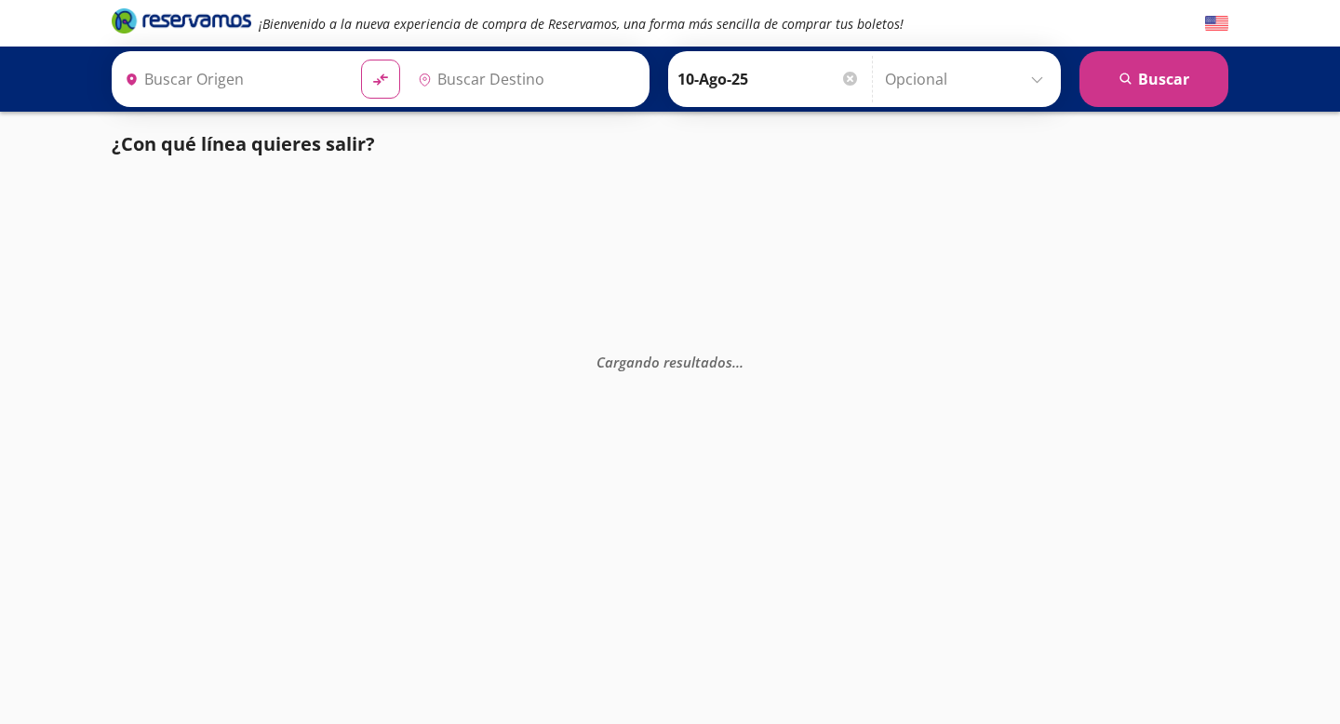
type input "[GEOGRAPHIC_DATA], [GEOGRAPHIC_DATA]"
type input "[PERSON_NAME] de Querétaro, [GEOGRAPHIC_DATA]"
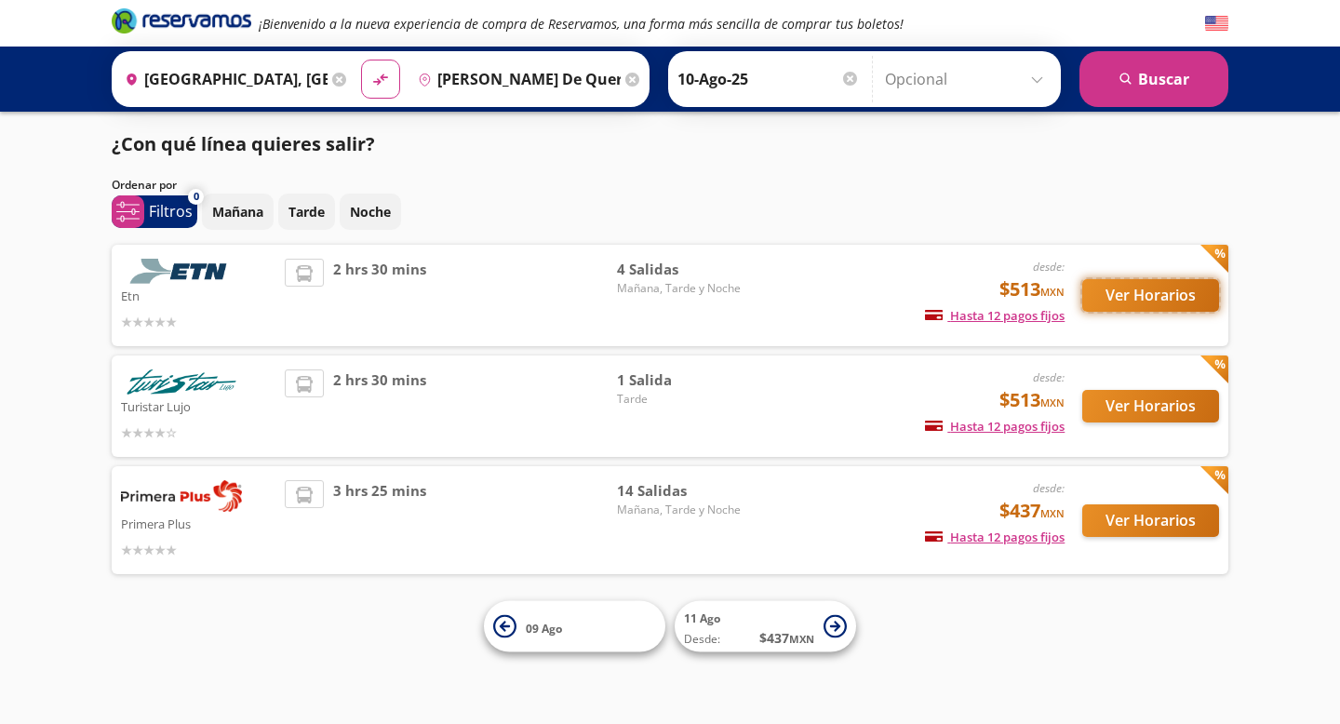
click at [1149, 297] on button "Ver Horarios" at bounding box center [1150, 295] width 137 height 33
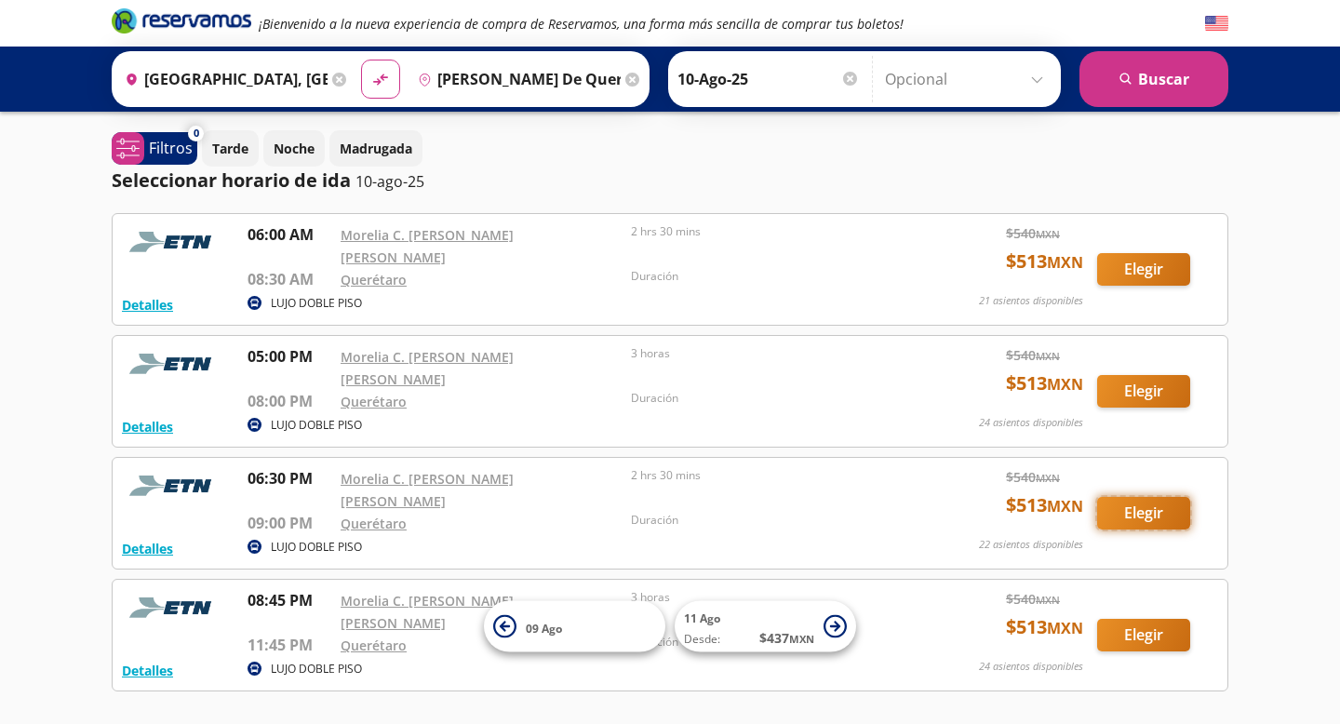
click at [1152, 497] on button "Elegir" at bounding box center [1143, 513] width 93 height 33
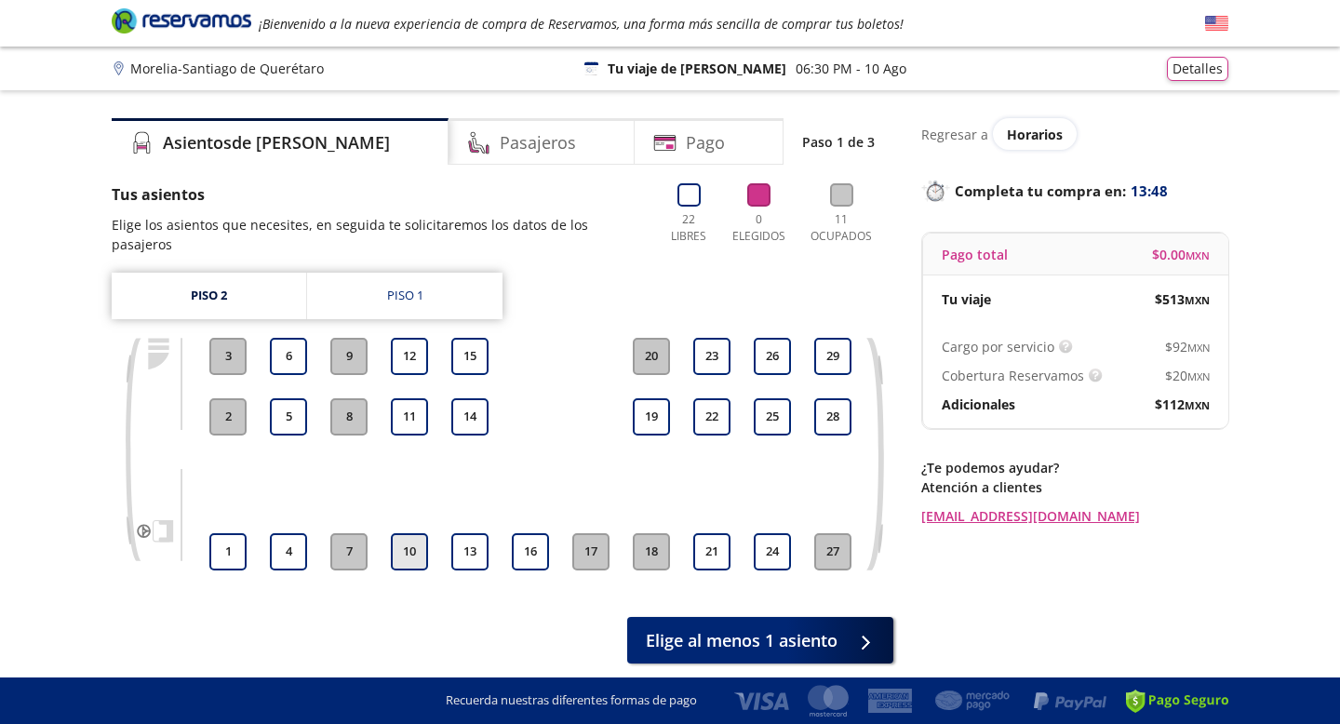
click at [410, 533] on button "10" at bounding box center [409, 551] width 37 height 37
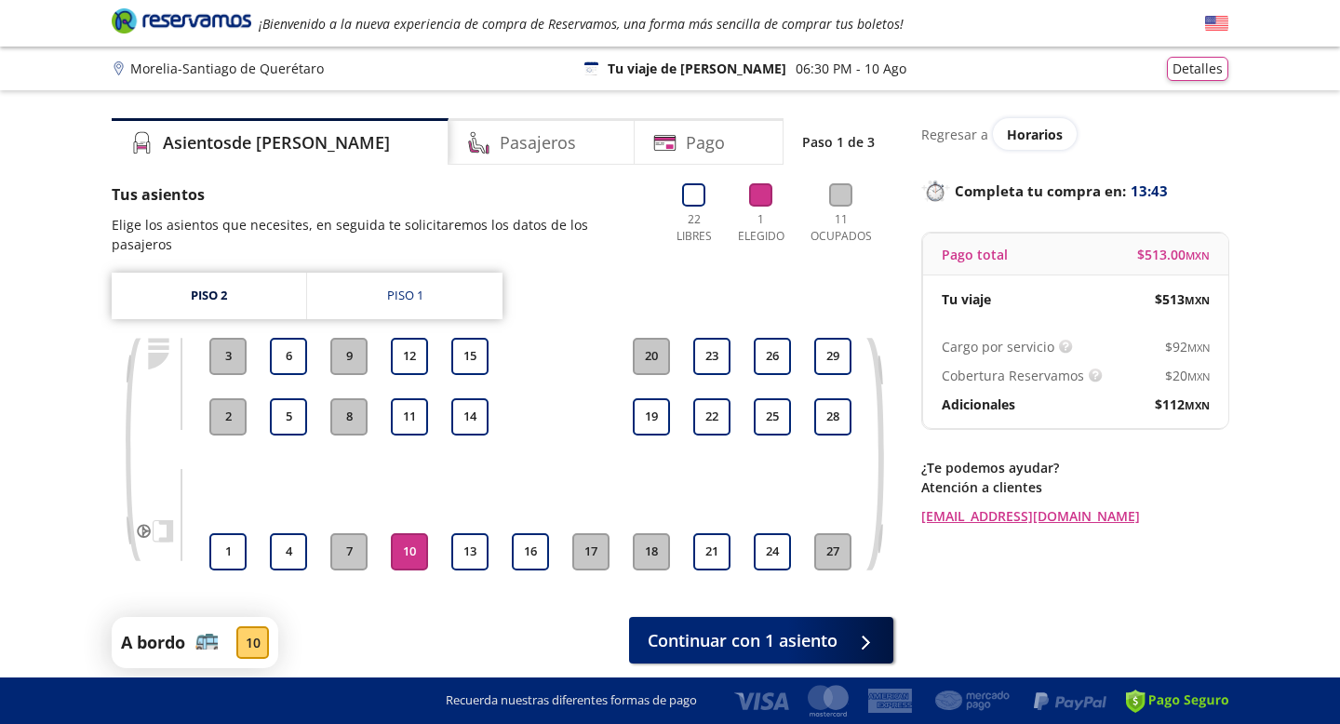
scroll to position [55, 0]
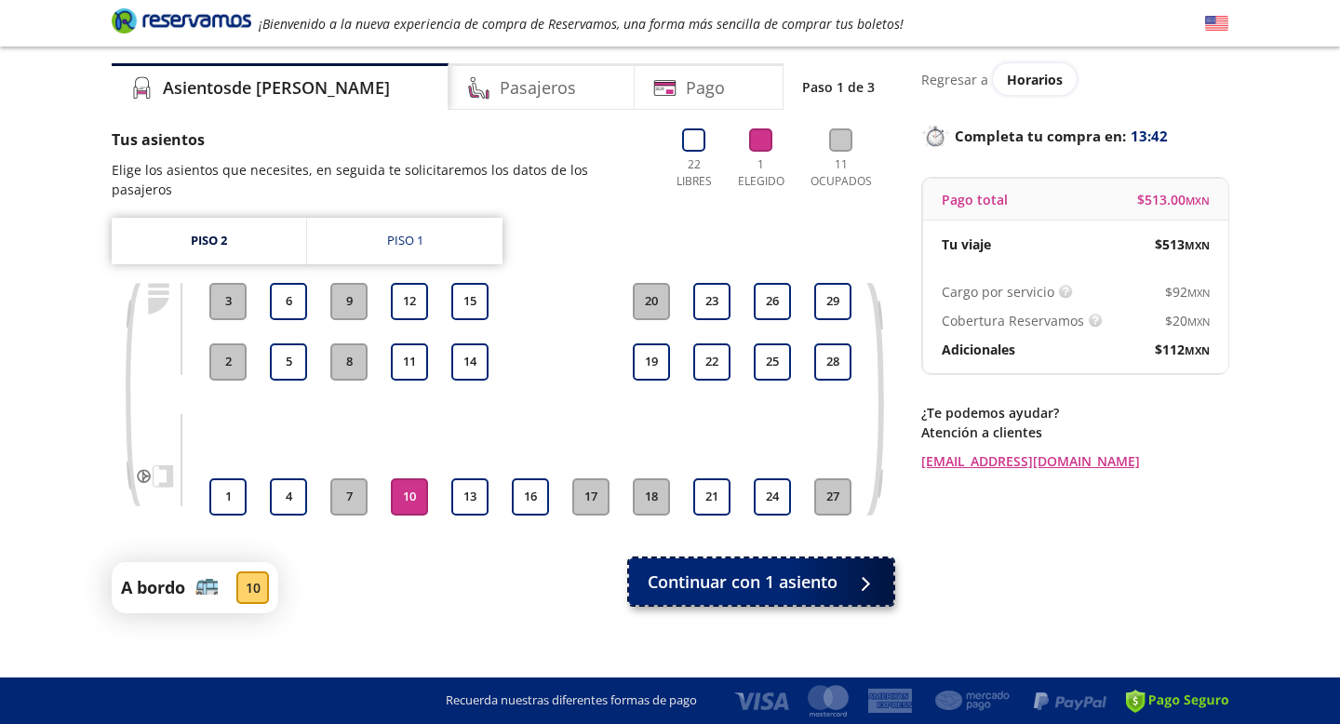
click at [794, 570] on span "Continuar con 1 asiento" at bounding box center [743, 582] width 190 height 25
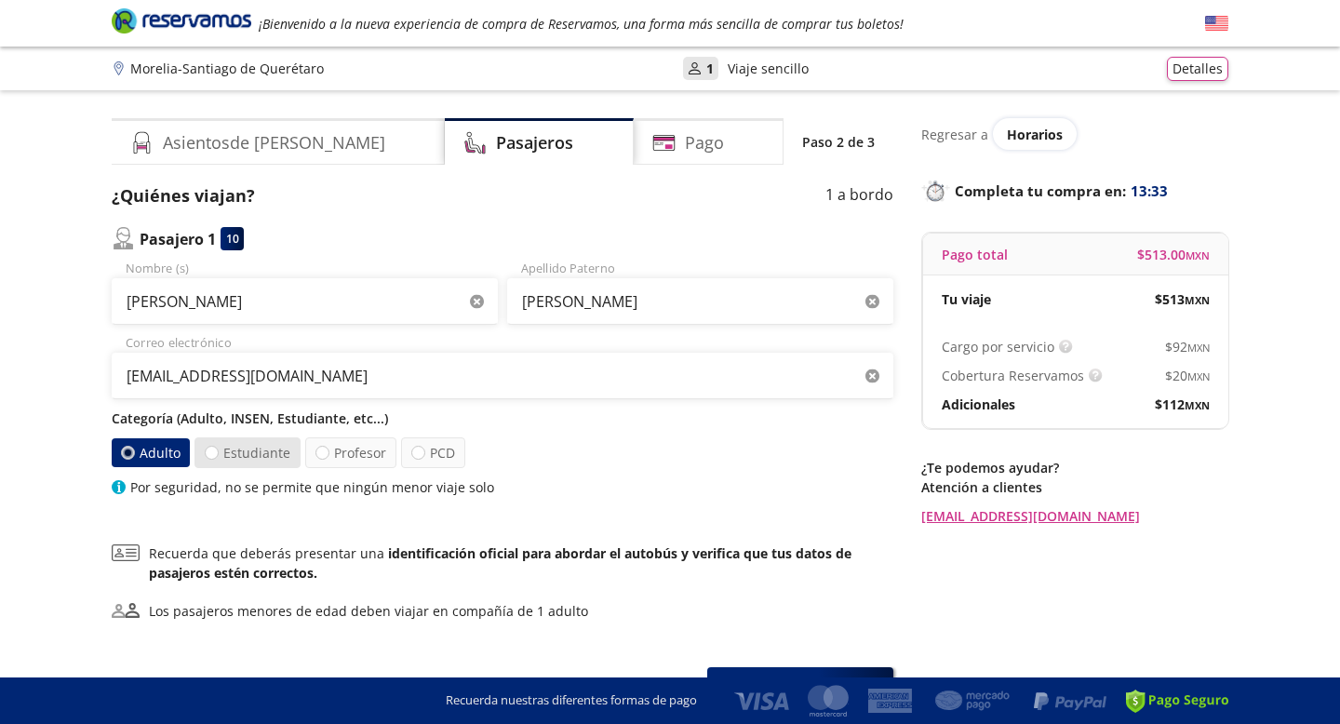
click at [241, 457] on label "Estudiante" at bounding box center [248, 452] width 106 height 31
click at [218, 457] on input "Estudiante" at bounding box center [212, 453] width 12 height 12
radio input "true"
radio input "false"
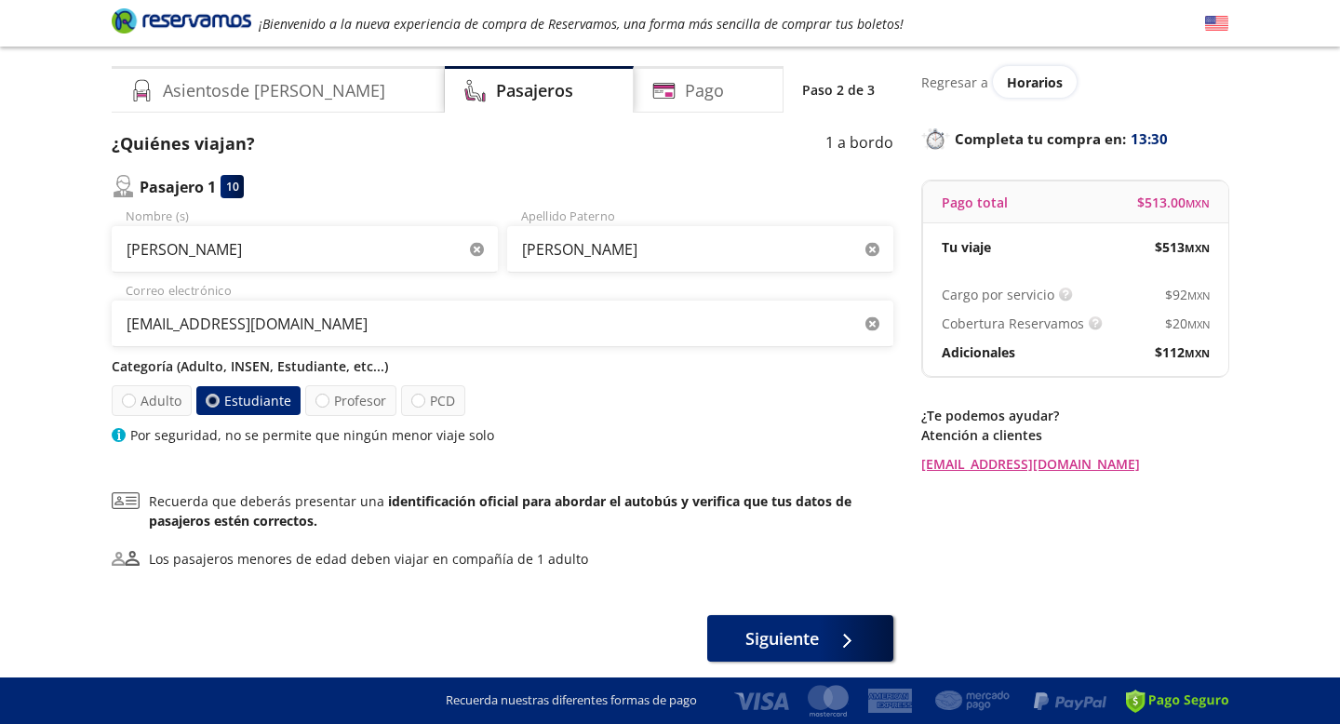
scroll to position [54, 0]
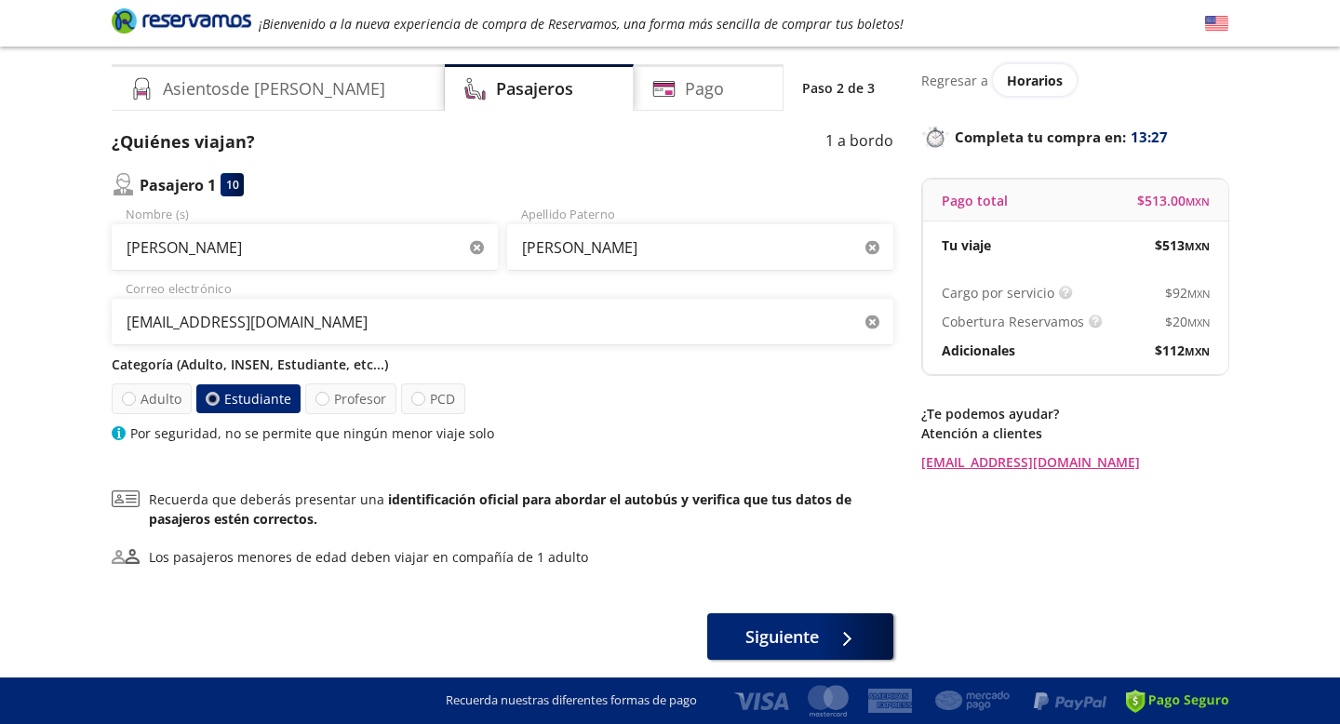
click at [477, 247] on icon "button" at bounding box center [477, 248] width 14 height 14
click at [416, 240] on input "Nombre (s)" at bounding box center [305, 247] width 386 height 47
type input "[PERSON_NAME]"
click at [876, 239] on input "[PERSON_NAME]" at bounding box center [700, 247] width 386 height 47
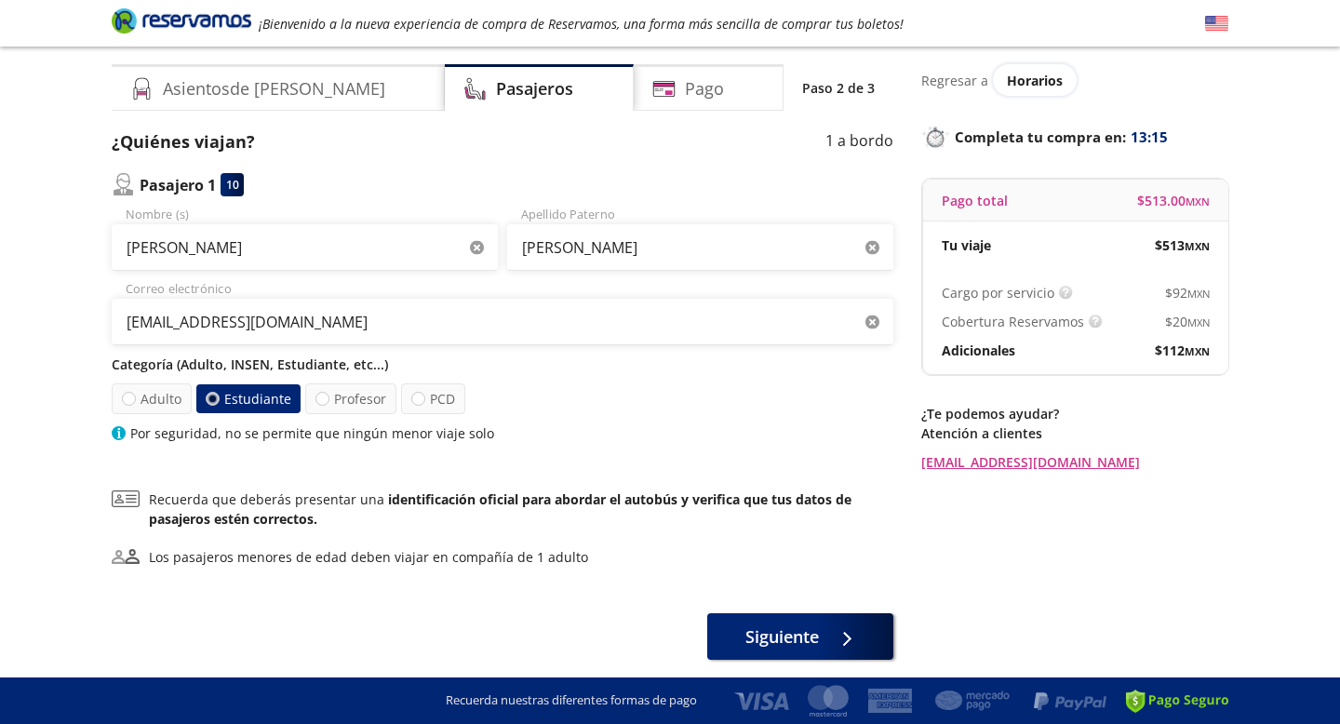
click at [871, 248] on icon "button" at bounding box center [873, 248] width 14 height 14
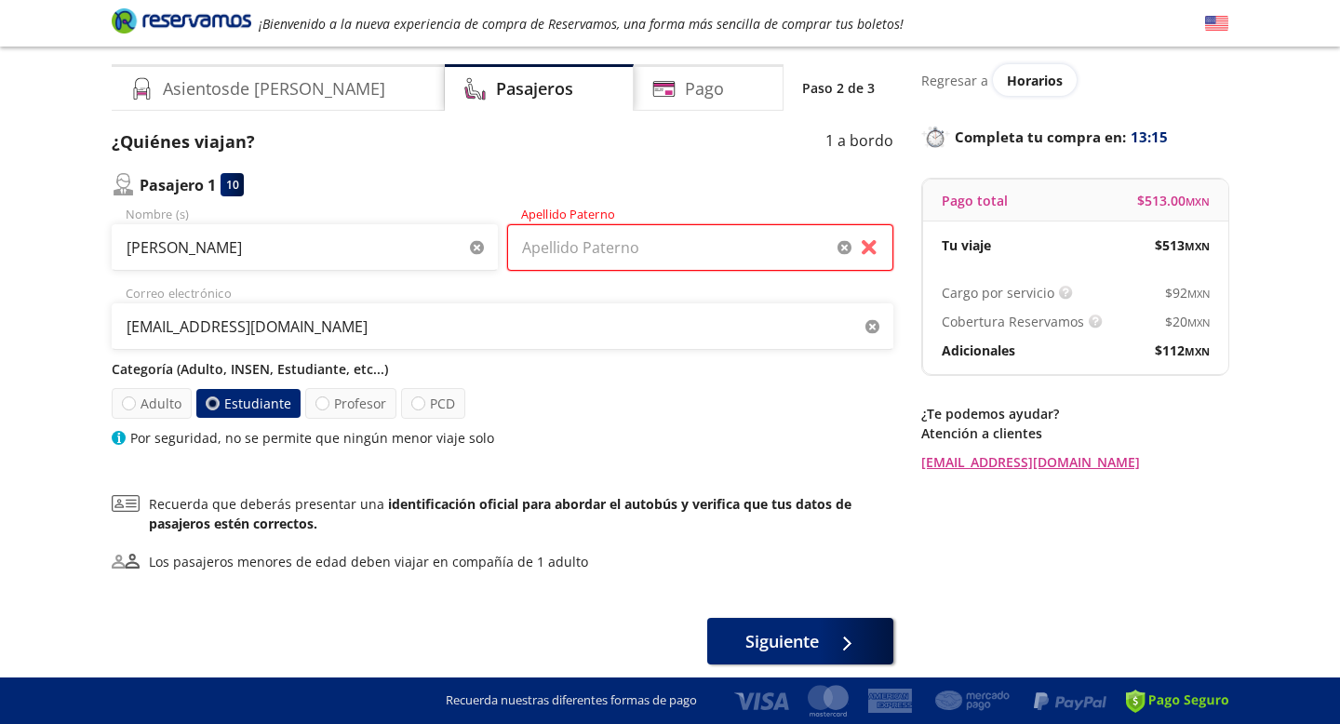
click at [732, 227] on input "Apellido Paterno" at bounding box center [700, 247] width 386 height 47
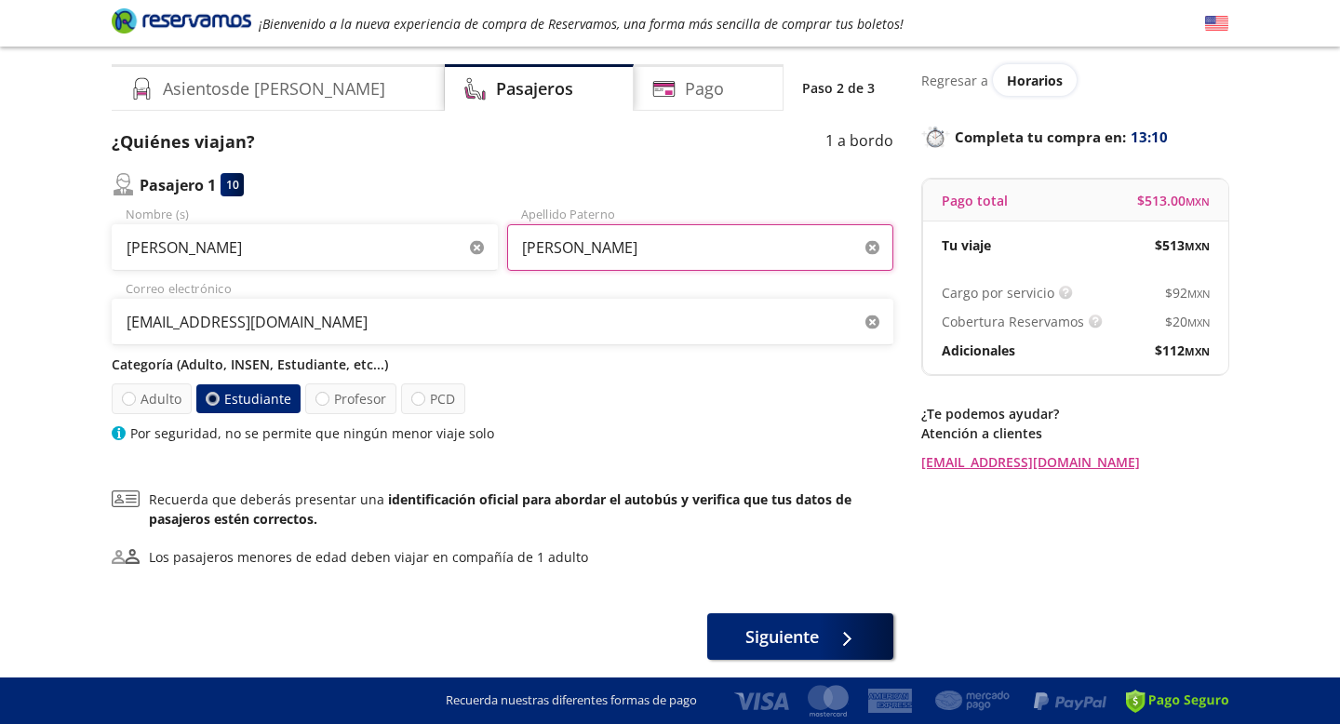
type input "[PERSON_NAME]"
click at [878, 317] on icon "button" at bounding box center [873, 323] width 14 height 14
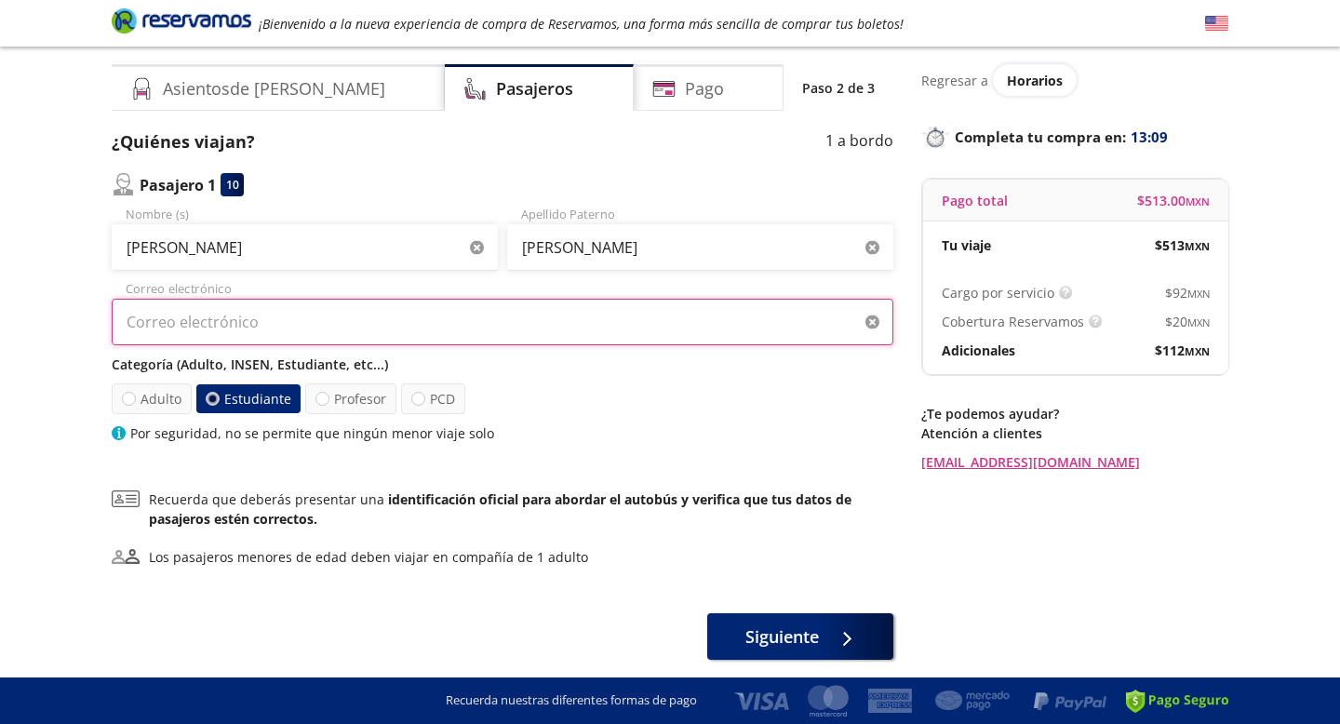
click at [467, 330] on input "Correo electrónico" at bounding box center [503, 322] width 782 height 47
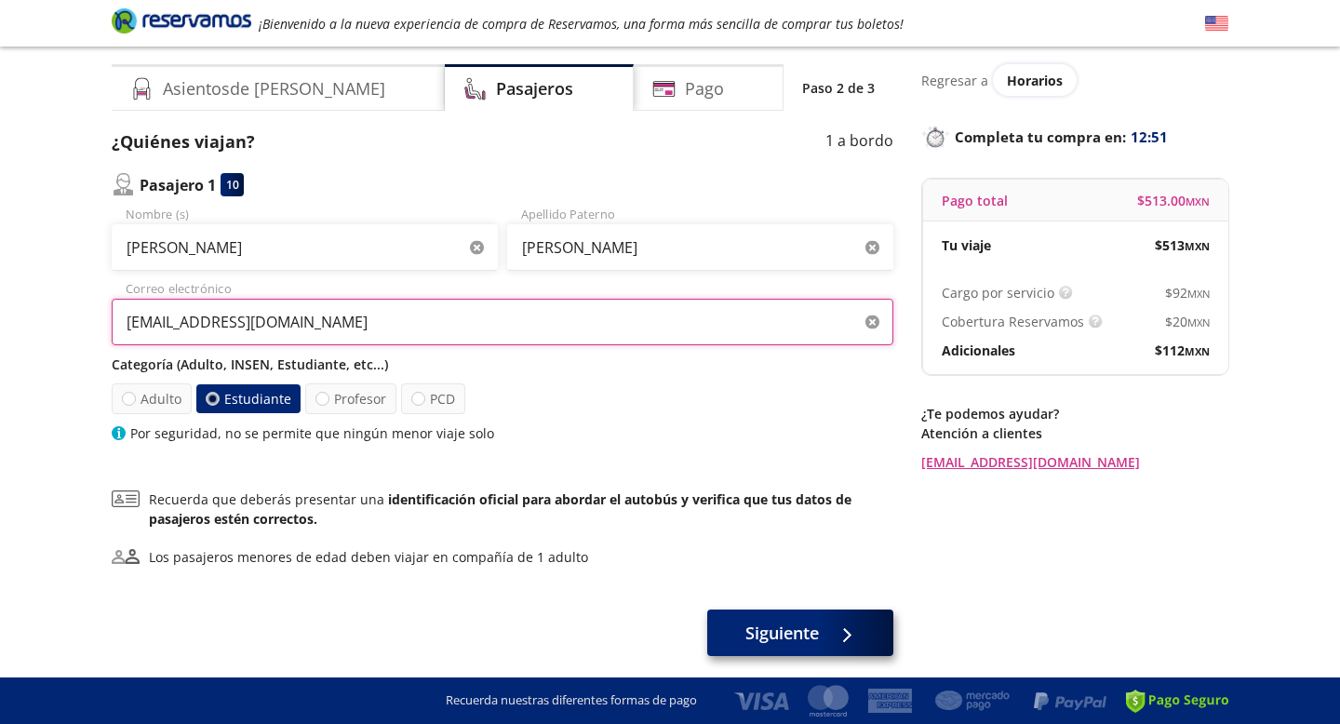
type input "[EMAIL_ADDRESS][DOMAIN_NAME]"
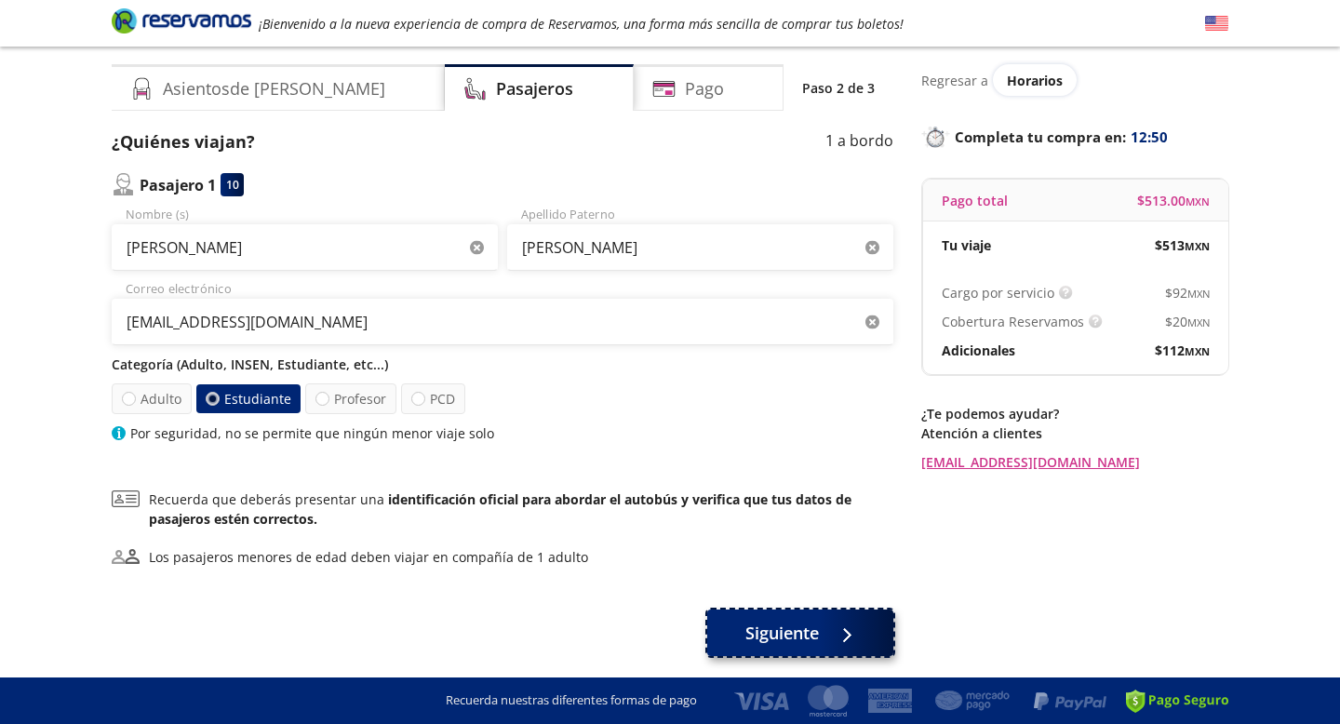
click at [830, 618] on button "Siguiente" at bounding box center [800, 633] width 186 height 47
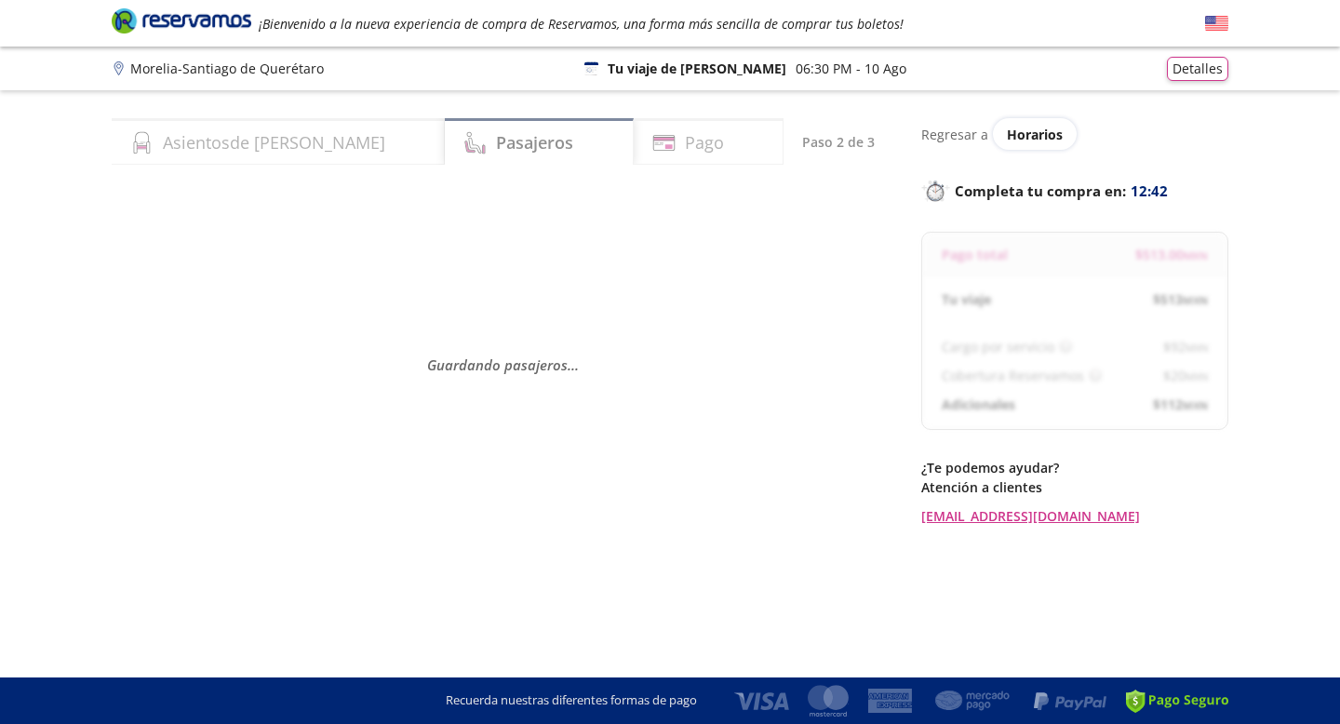
select select "MX"
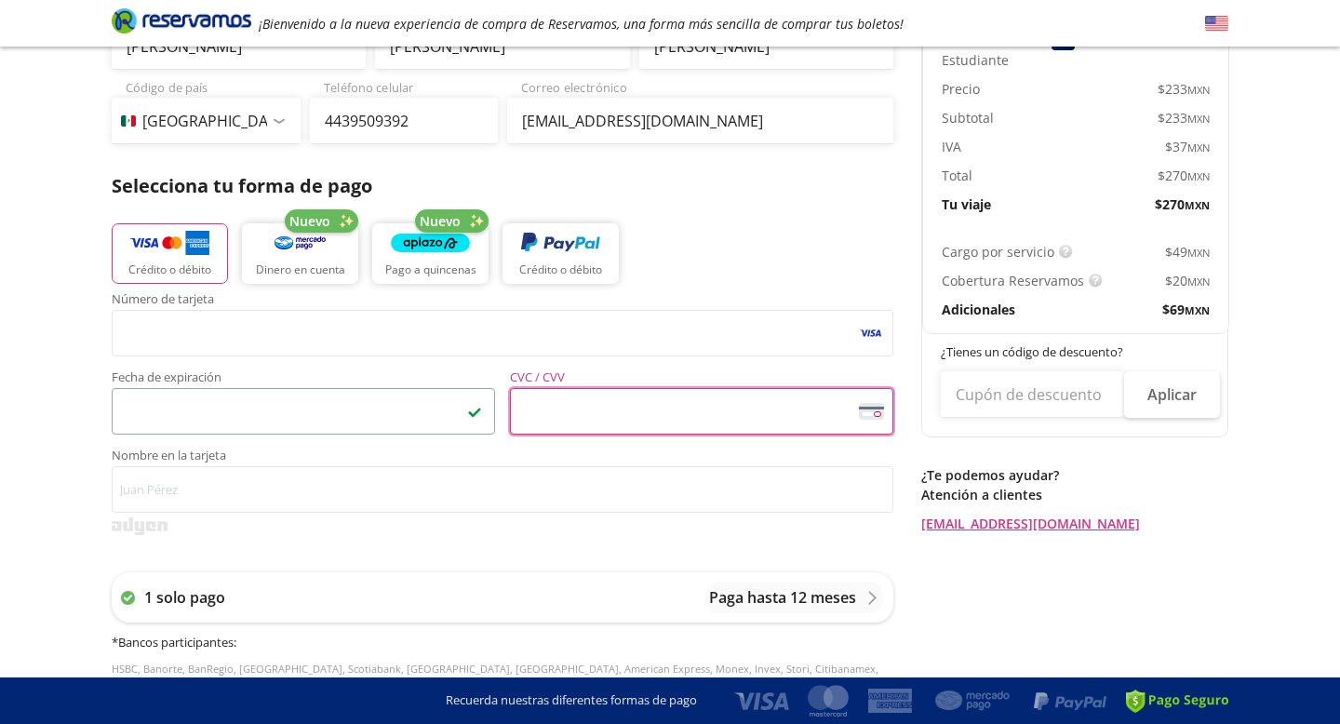
scroll to position [261, 0]
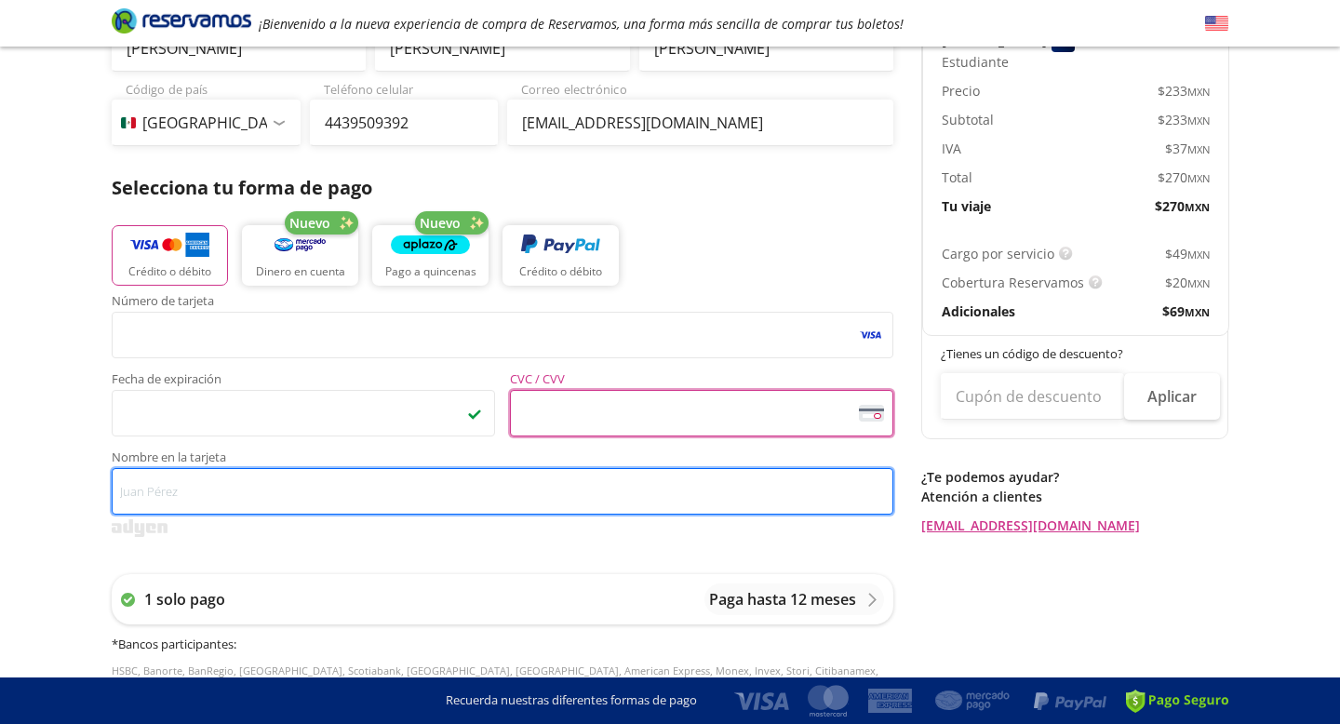
click at [413, 504] on input "Nombre en la tarjeta" at bounding box center [503, 491] width 782 height 47
type input "B"
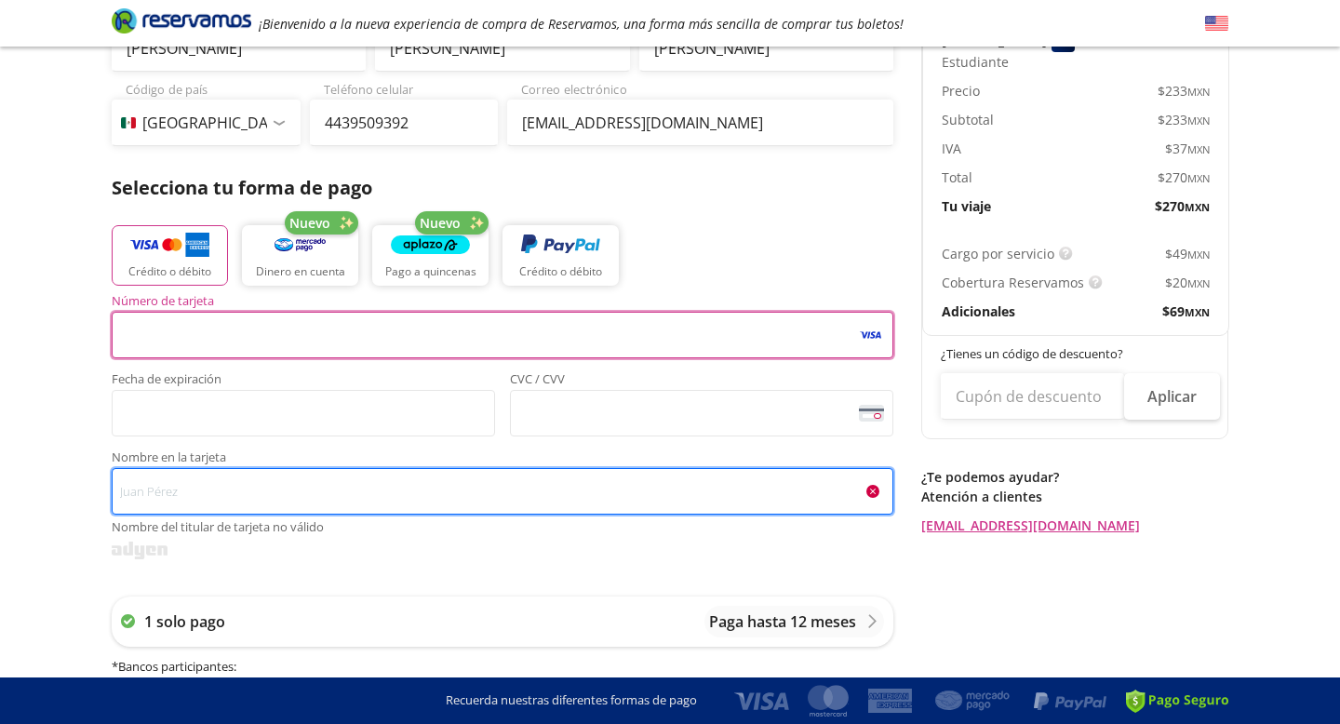
click at [477, 491] on input "Nombre en la tarjeta Nombre del titular de tarjeta no válido" at bounding box center [503, 491] width 782 height 47
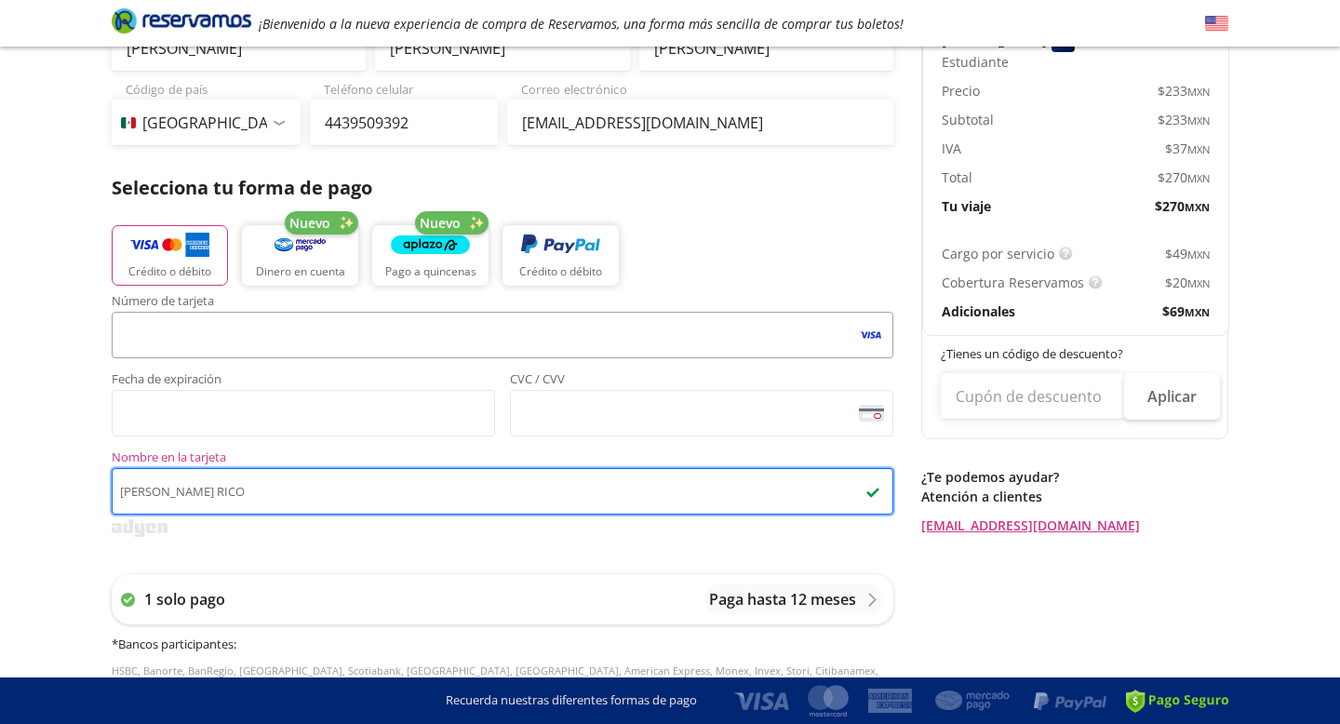
type input "[PERSON_NAME] RICO"
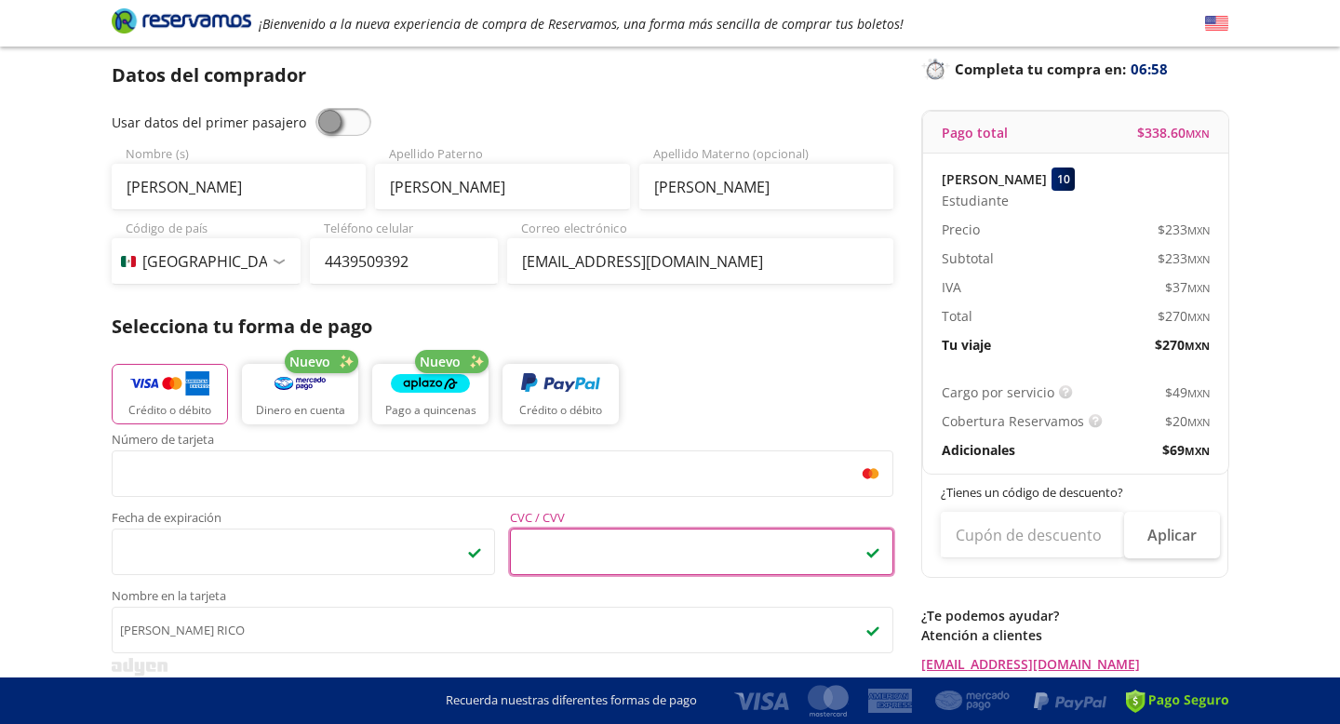
scroll to position [766, 0]
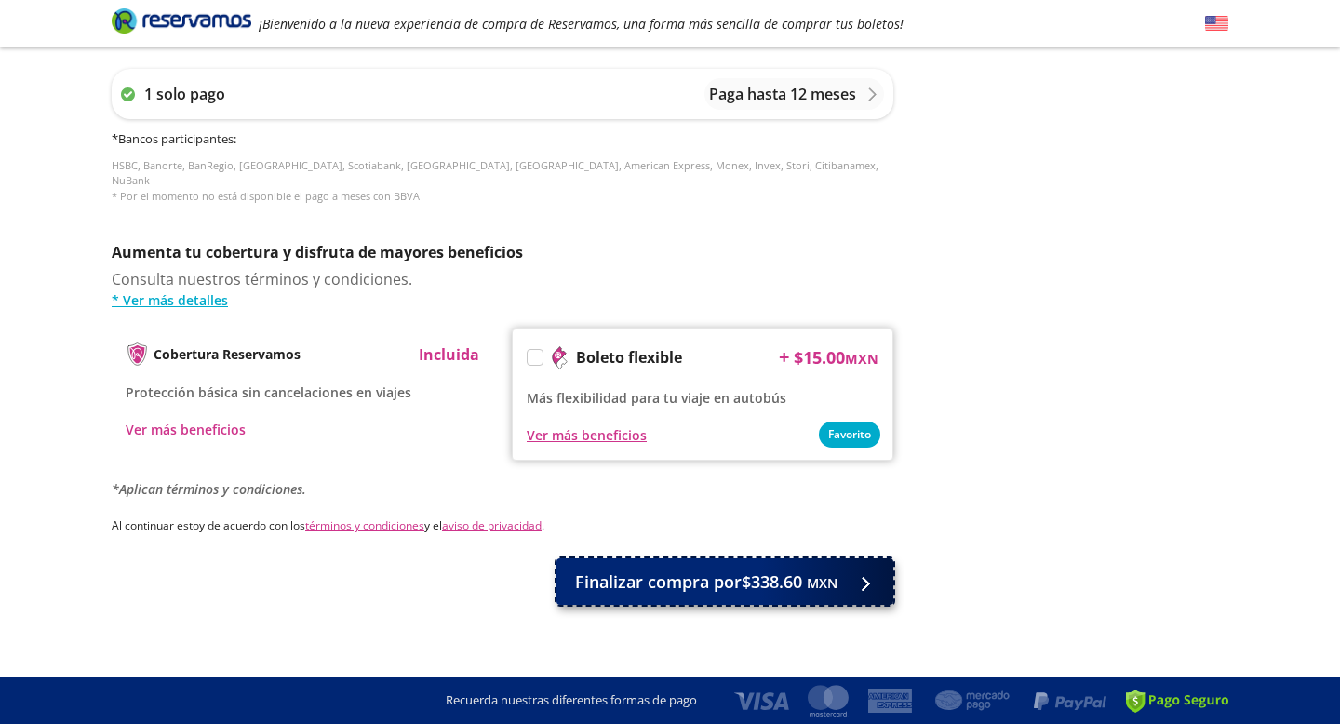
click at [794, 570] on span "Finalizar compra por $338.60 MXN" at bounding box center [706, 582] width 262 height 25
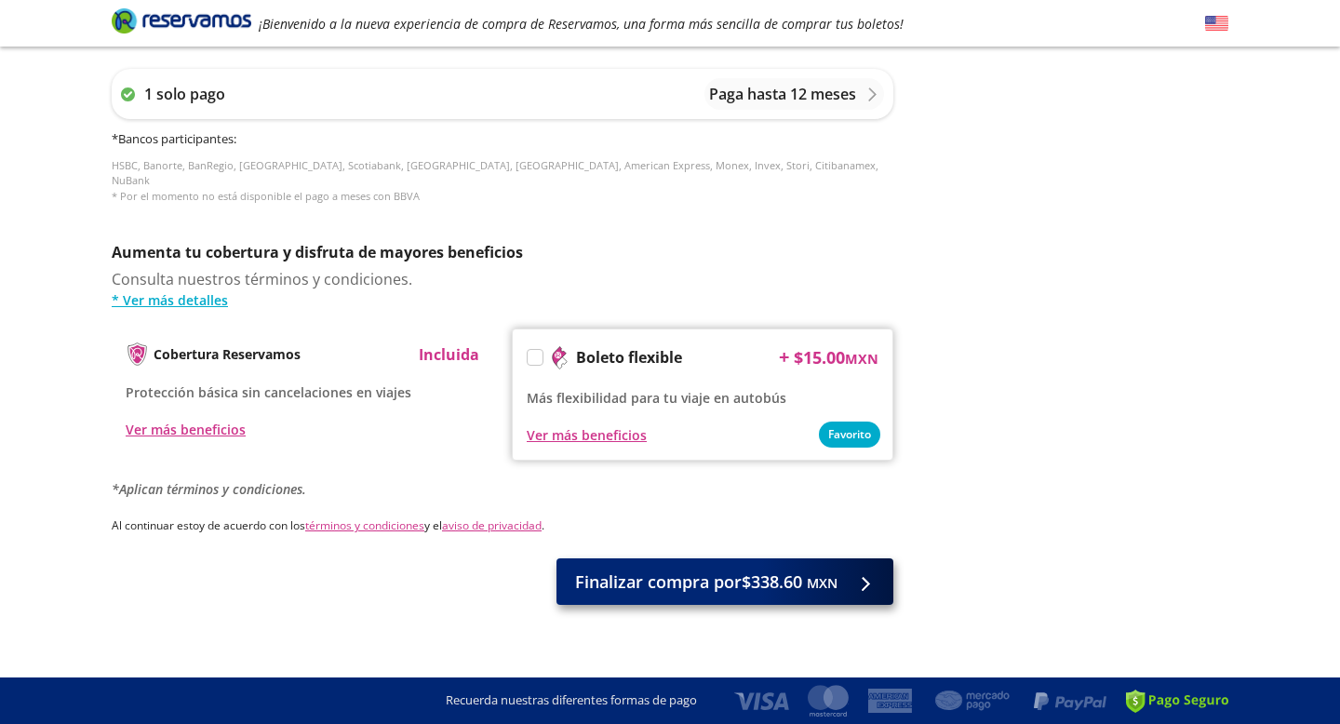
scroll to position [0, 0]
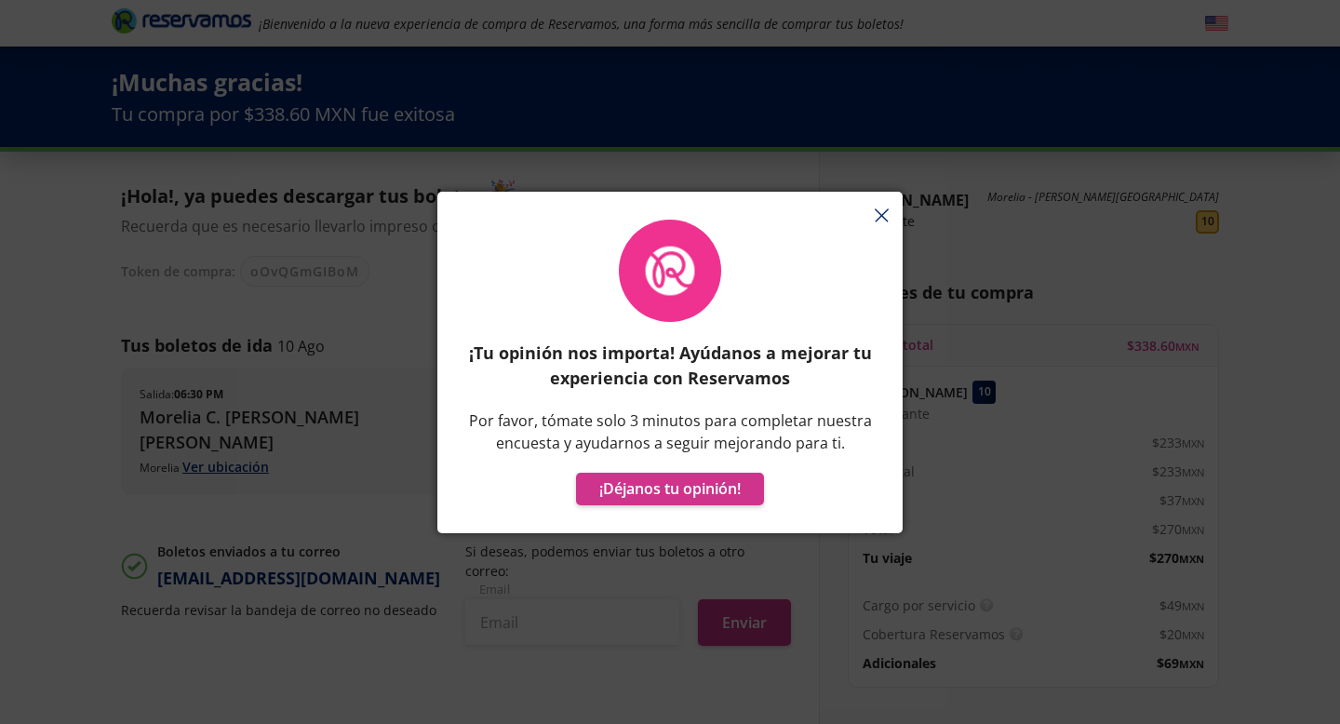
click at [885, 210] on div "¡Tu opinión nos importa! Ayúdanos a mejorar tu experiencia con Reservamos Por f…" at bounding box center [669, 371] width 465 height 323
click at [874, 217] on div "¡Tu opinión nos importa! Ayúdanos a mejorar tu experiencia con Reservamos Por f…" at bounding box center [669, 371] width 465 height 323
click at [880, 216] on div "¡Tu opinión nos importa! Ayúdanos a mejorar tu experiencia con Reservamos Por f…" at bounding box center [669, 371] width 465 height 323
click at [882, 210] on div "¡Tu opinión nos importa! Ayúdanos a mejorar tu experiencia con Reservamos Por f…" at bounding box center [669, 371] width 465 height 323
click at [882, 212] on div "¡Tu opinión nos importa! Ayúdanos a mejorar tu experiencia con Reservamos Por f…" at bounding box center [669, 371] width 465 height 323
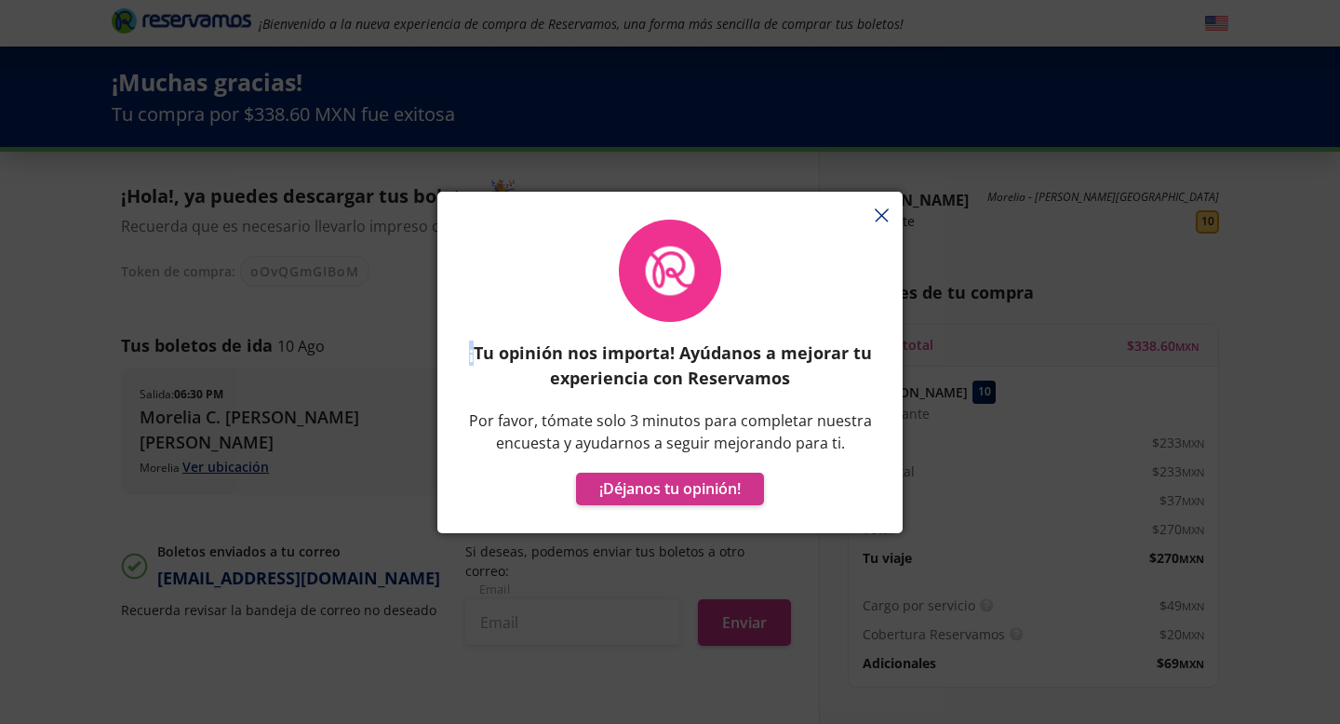
click at [882, 212] on div "¡Tu opinión nos importa! Ayúdanos a mejorar tu experiencia con Reservamos Por f…" at bounding box center [669, 371] width 465 height 323
click at [882, 114] on div "¡Tu opinión nos importa! Ayúdanos a mejorar tu experiencia con Reservamos Por f…" at bounding box center [670, 362] width 1340 height 724
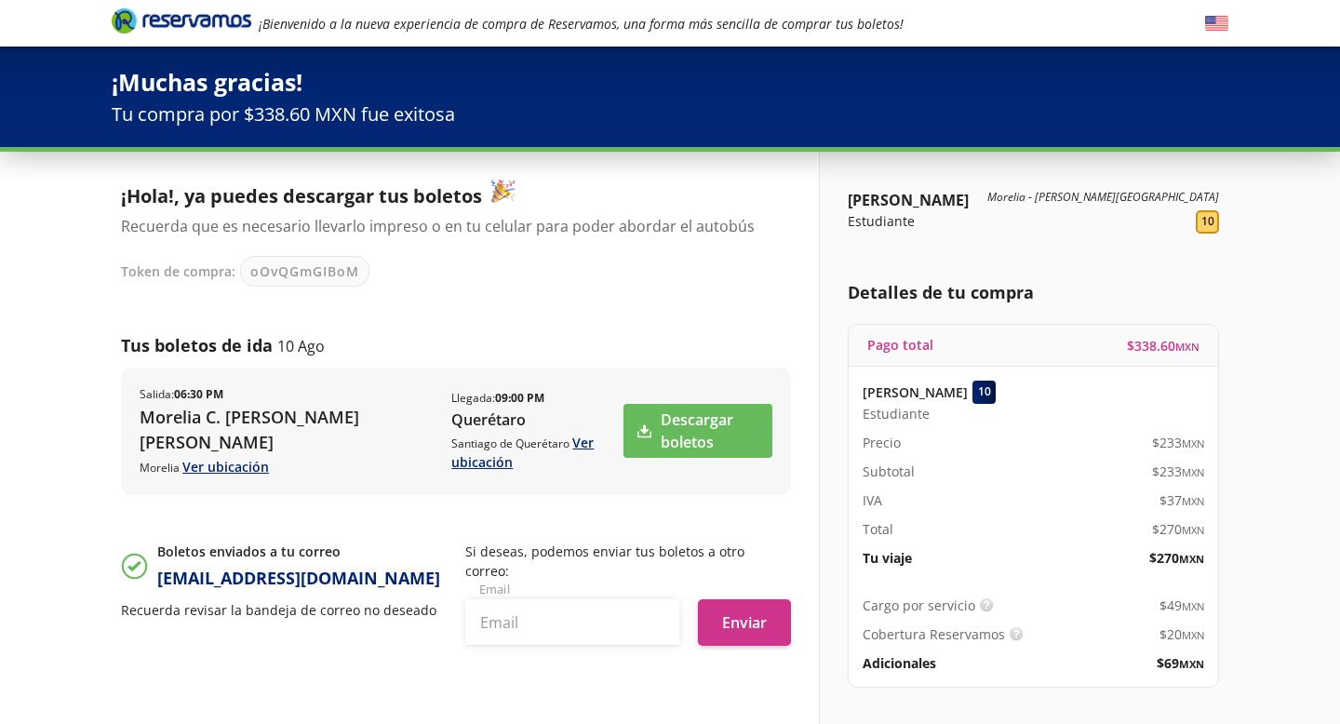
click at [657, 304] on div "¡Hola!, ya puedes descargar tus boletos Recuerda que es necesario llevarlo impr…" at bounding box center [456, 418] width 670 height 477
